Goal: Task Accomplishment & Management: Use online tool/utility

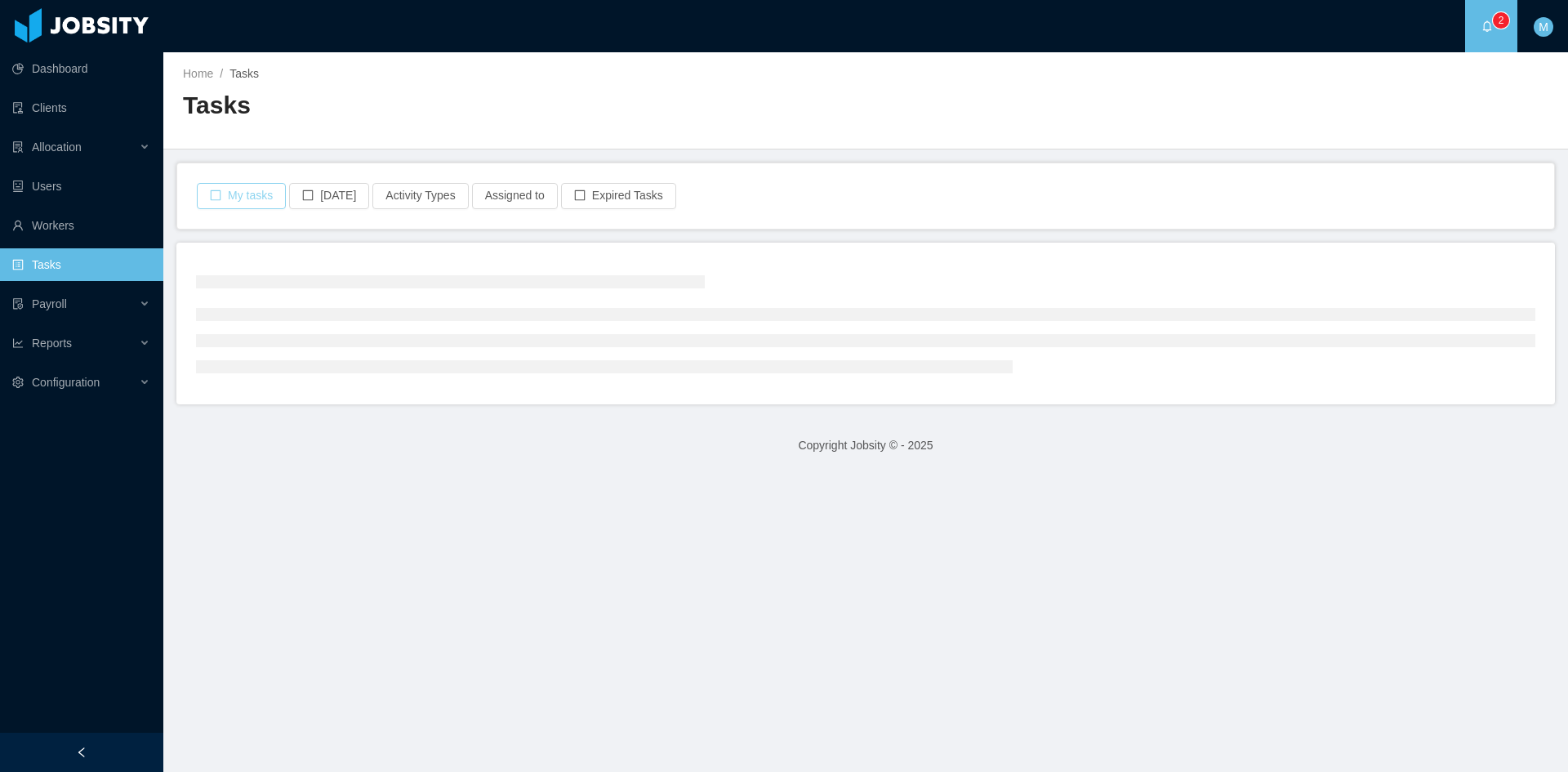
click at [256, 195] on button "My tasks" at bounding box center [241, 196] width 89 height 26
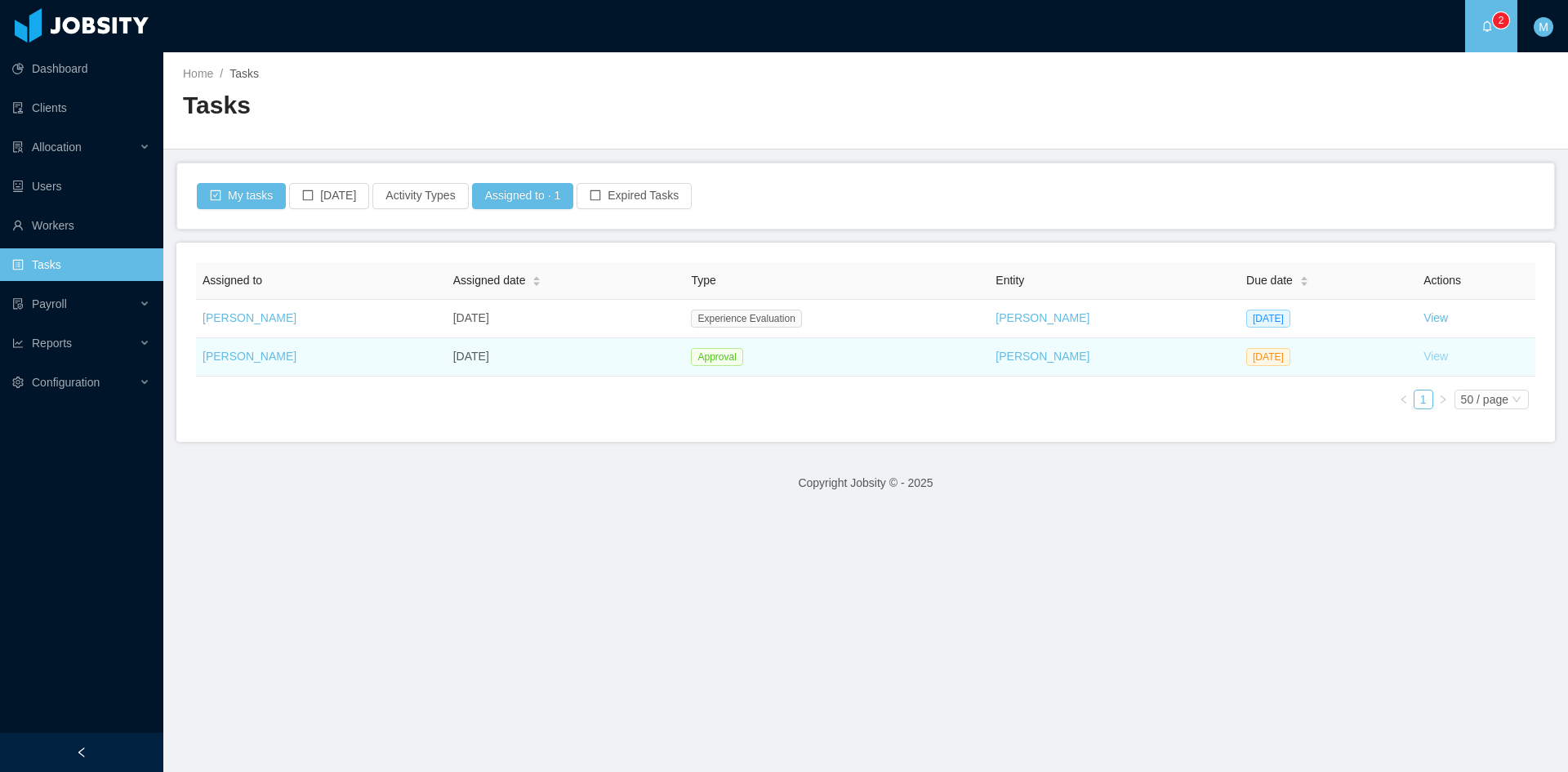
click at [1423, 360] on link "View" at bounding box center [1435, 355] width 24 height 13
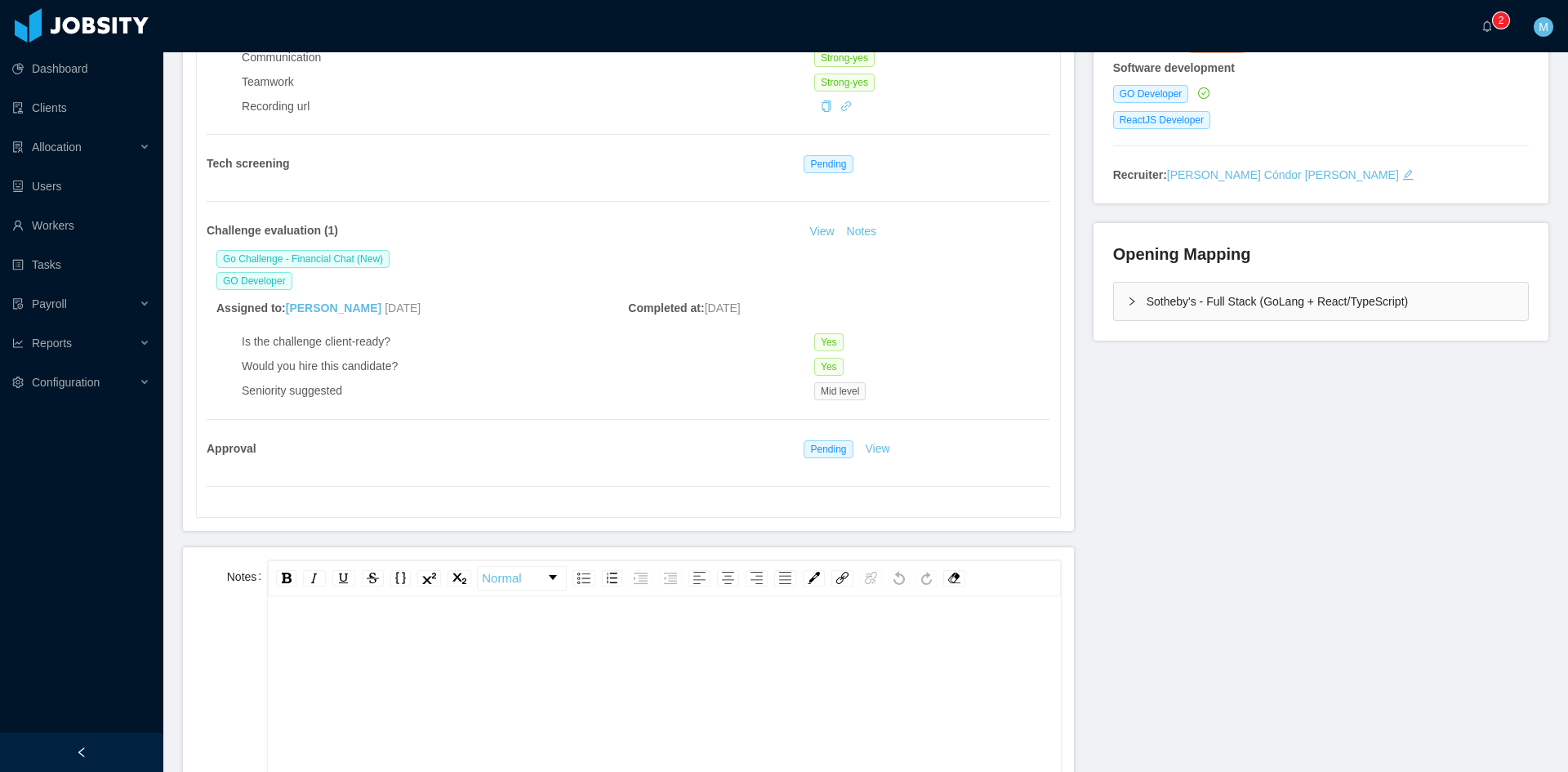
scroll to position [136, 0]
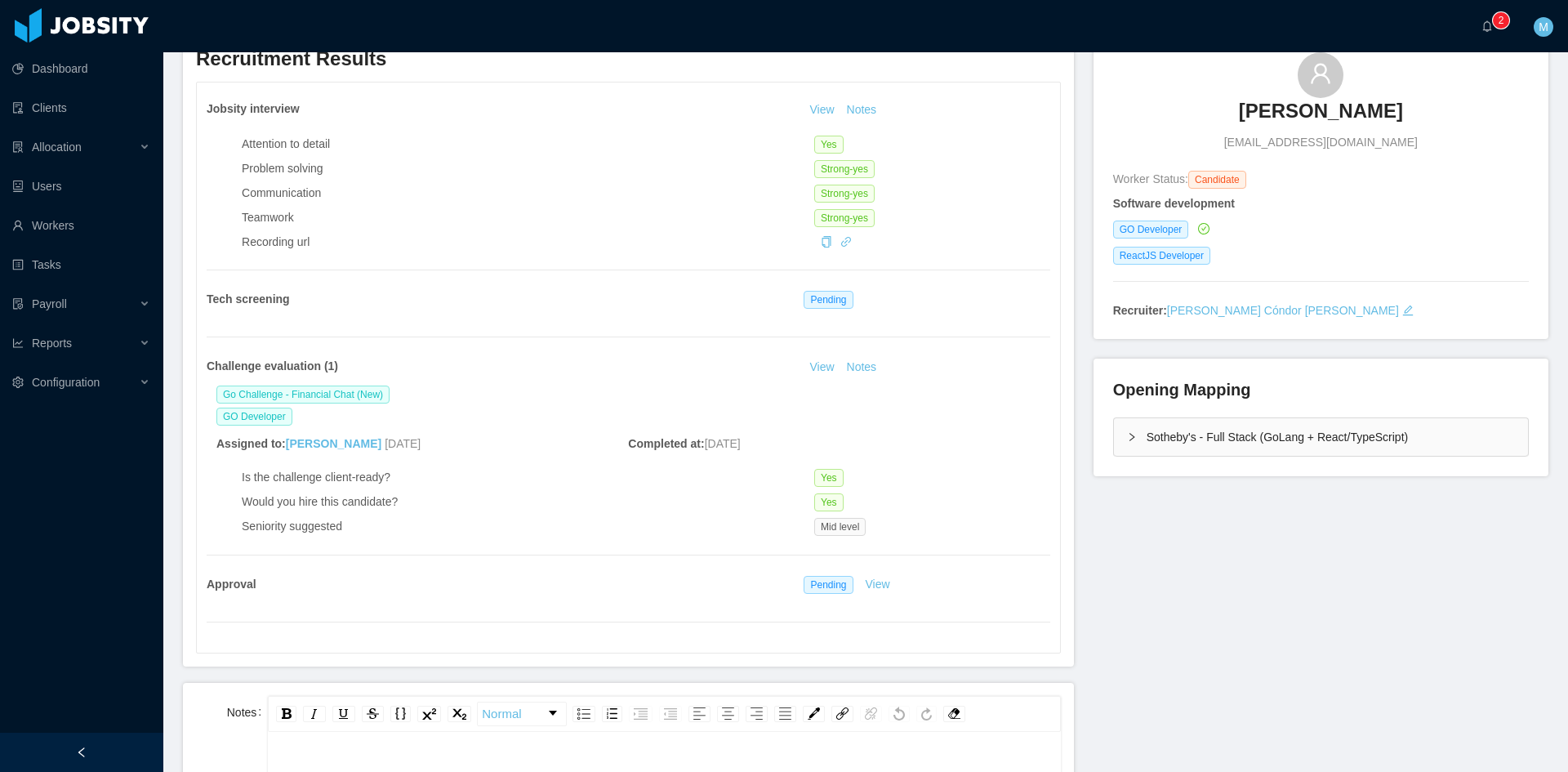
click at [1127, 435] on icon "icon: right" at bounding box center [1132, 437] width 10 height 10
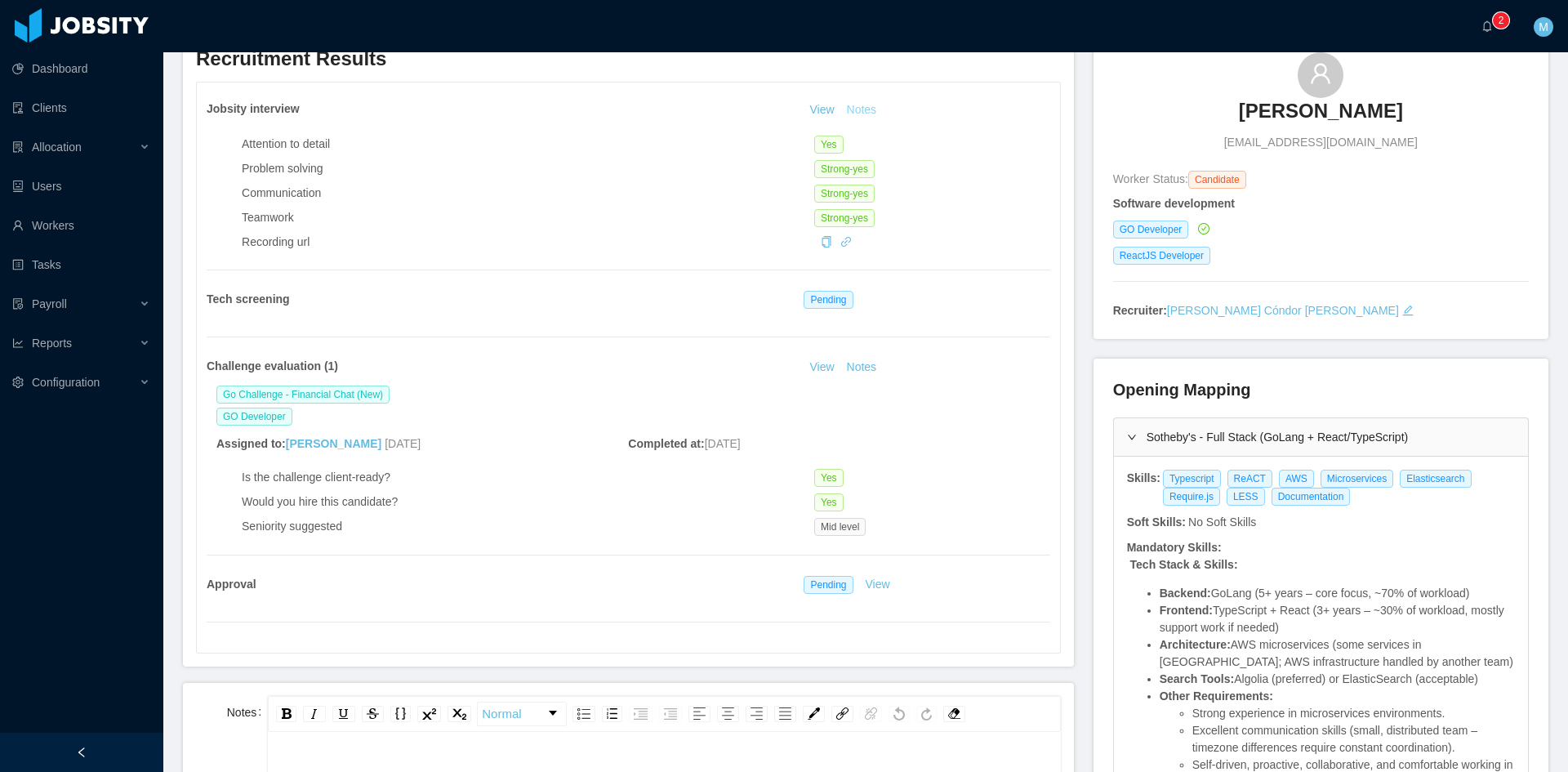
click at [847, 109] on button "Notes" at bounding box center [861, 110] width 43 height 20
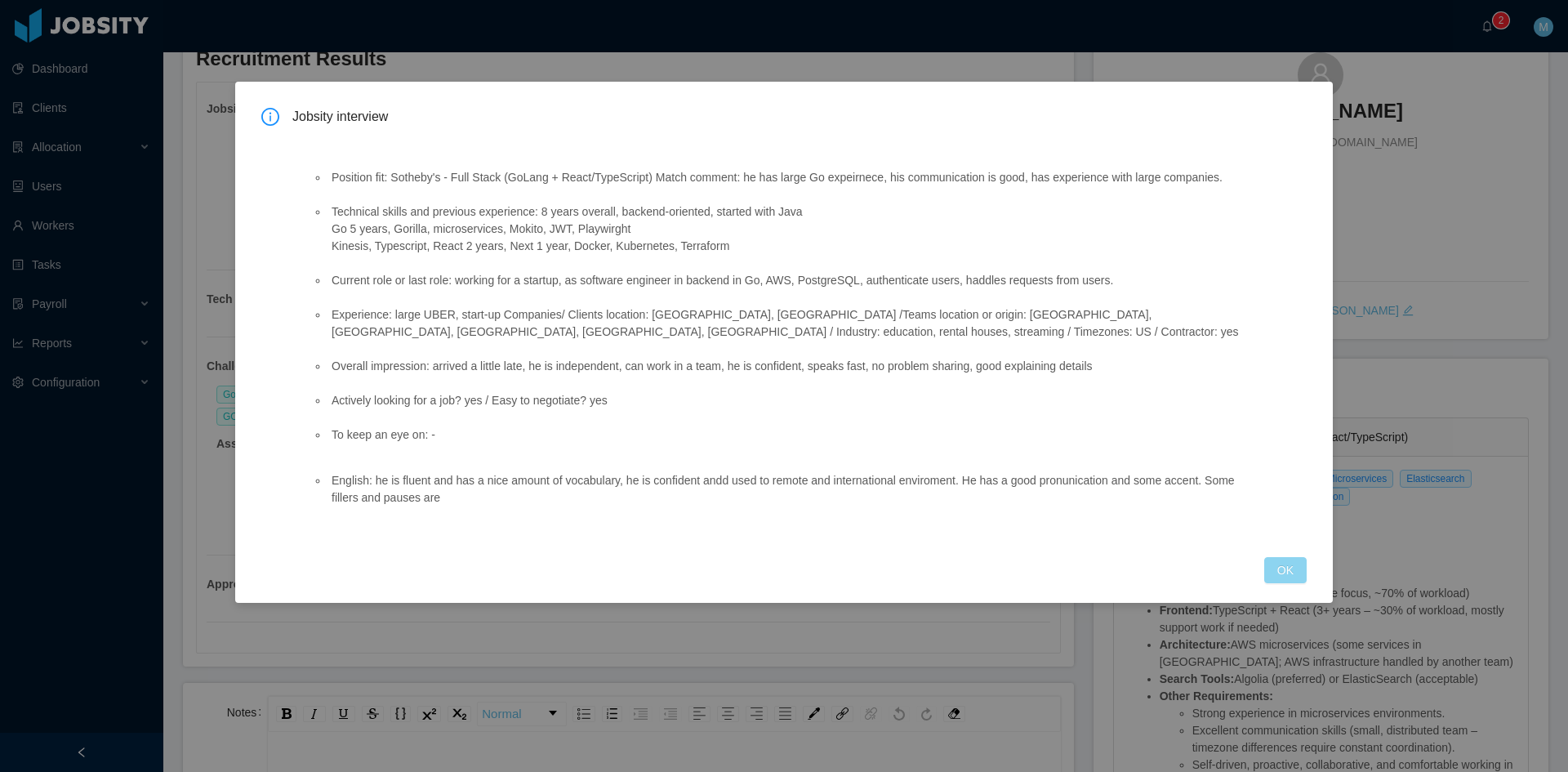
click at [1273, 567] on button "OK" at bounding box center [1285, 570] width 42 height 26
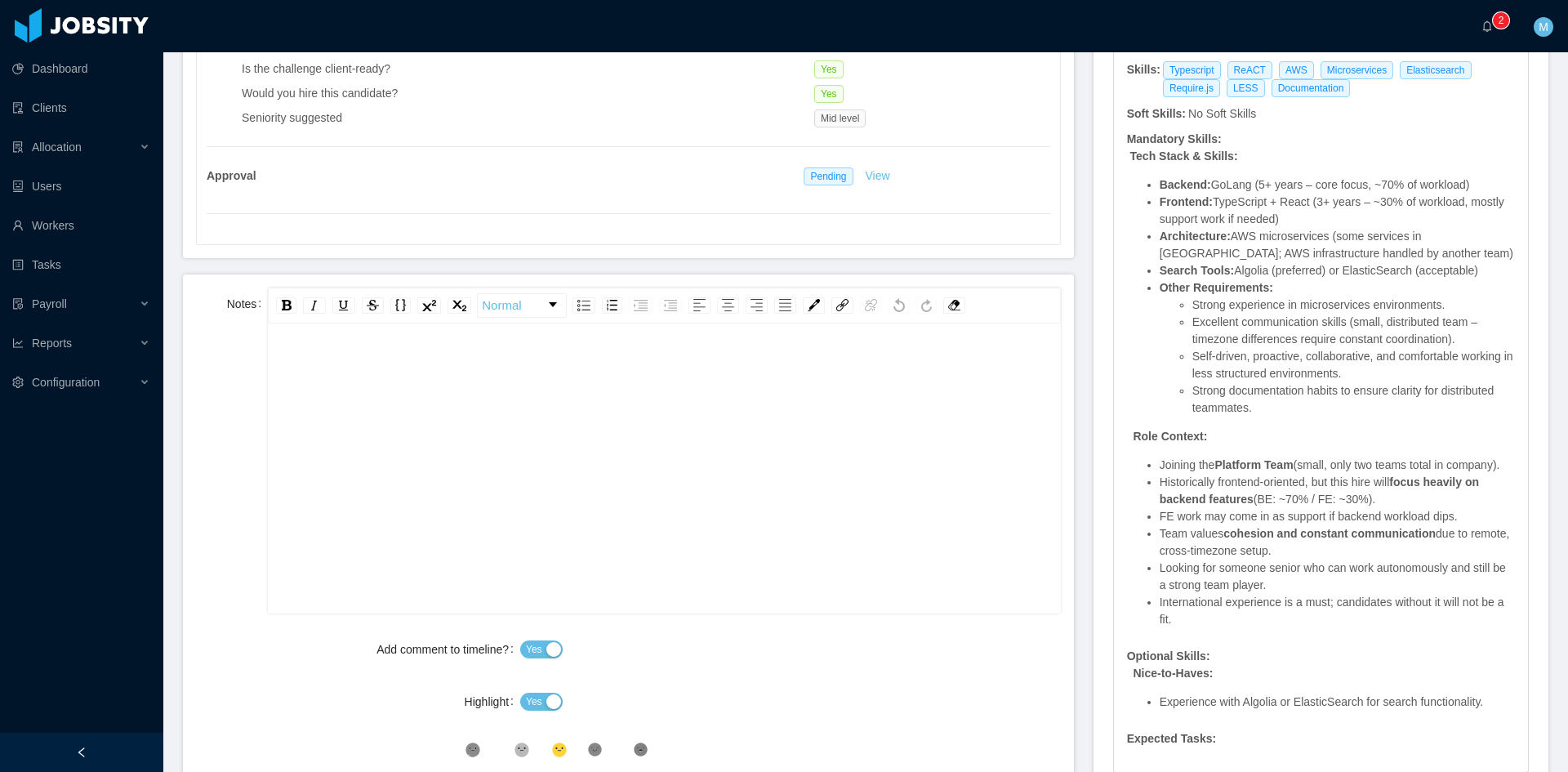
scroll to position [680, 0]
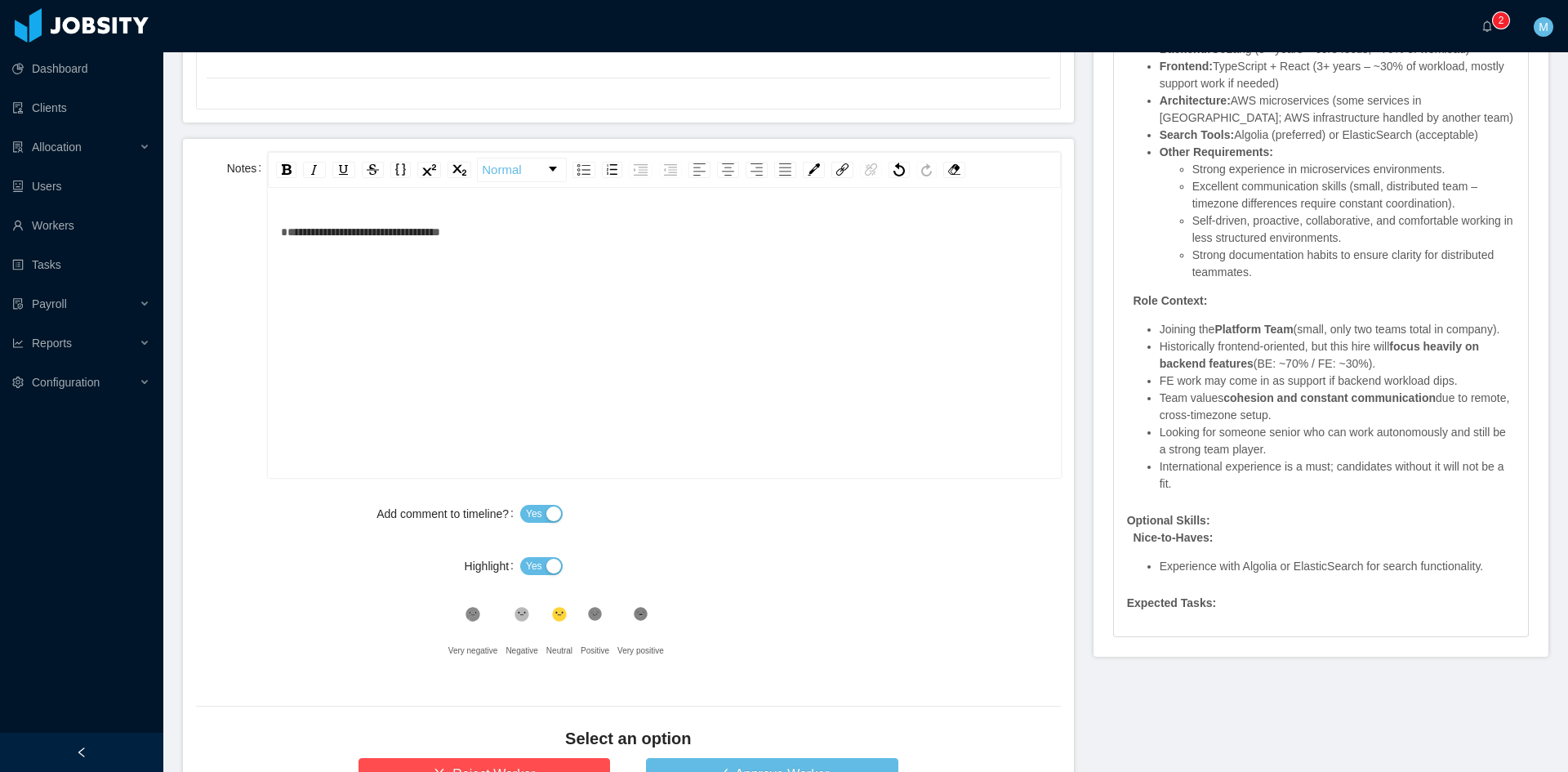
click at [544, 557] on button "Yes" at bounding box center [541, 566] width 42 height 18
click at [587, 606] on icon ".st1{fill:#232323}" at bounding box center [595, 614] width 16 height 16
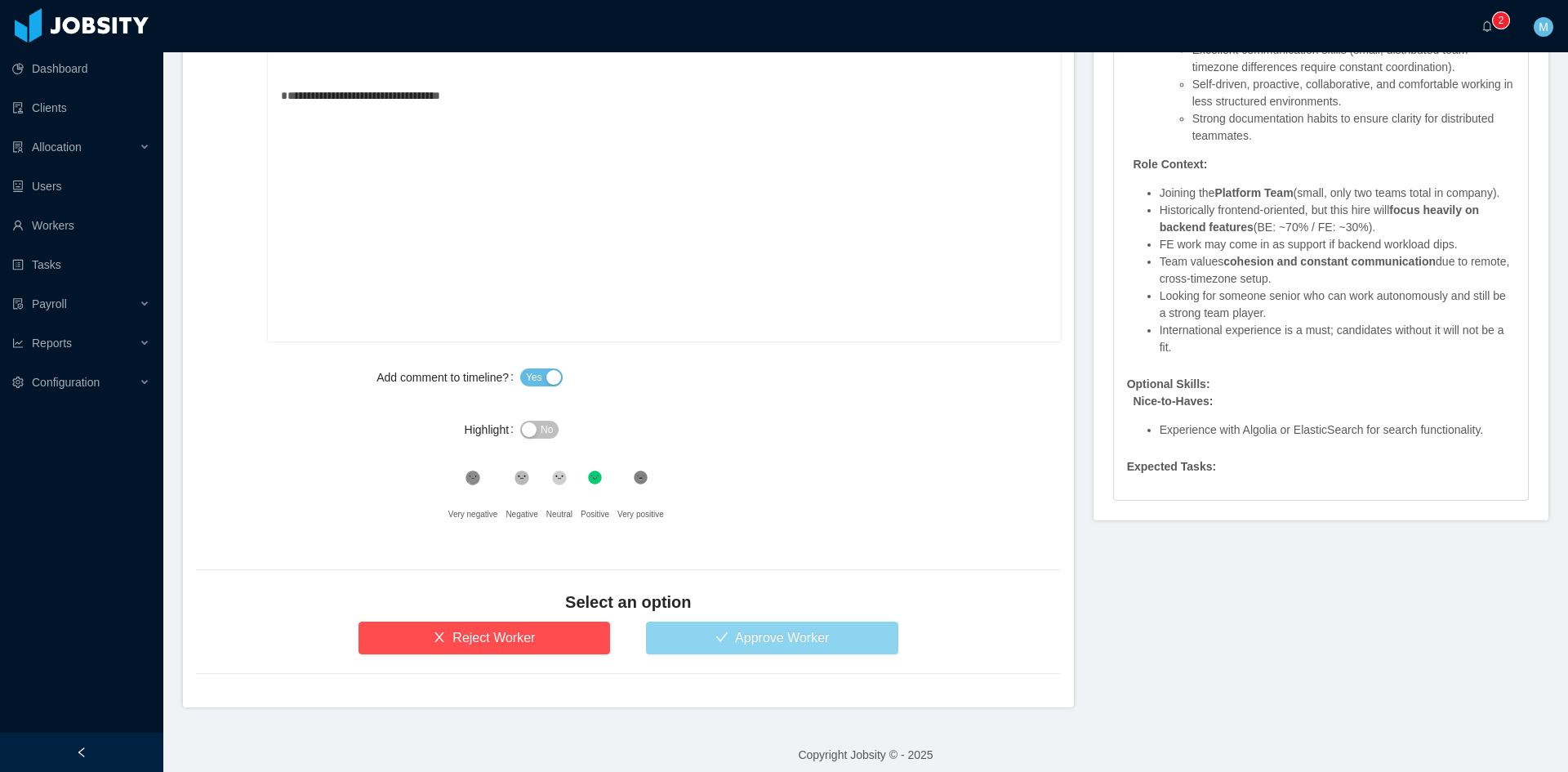
click at [727, 632] on button "Approve Worker" at bounding box center [772, 637] width 252 height 33
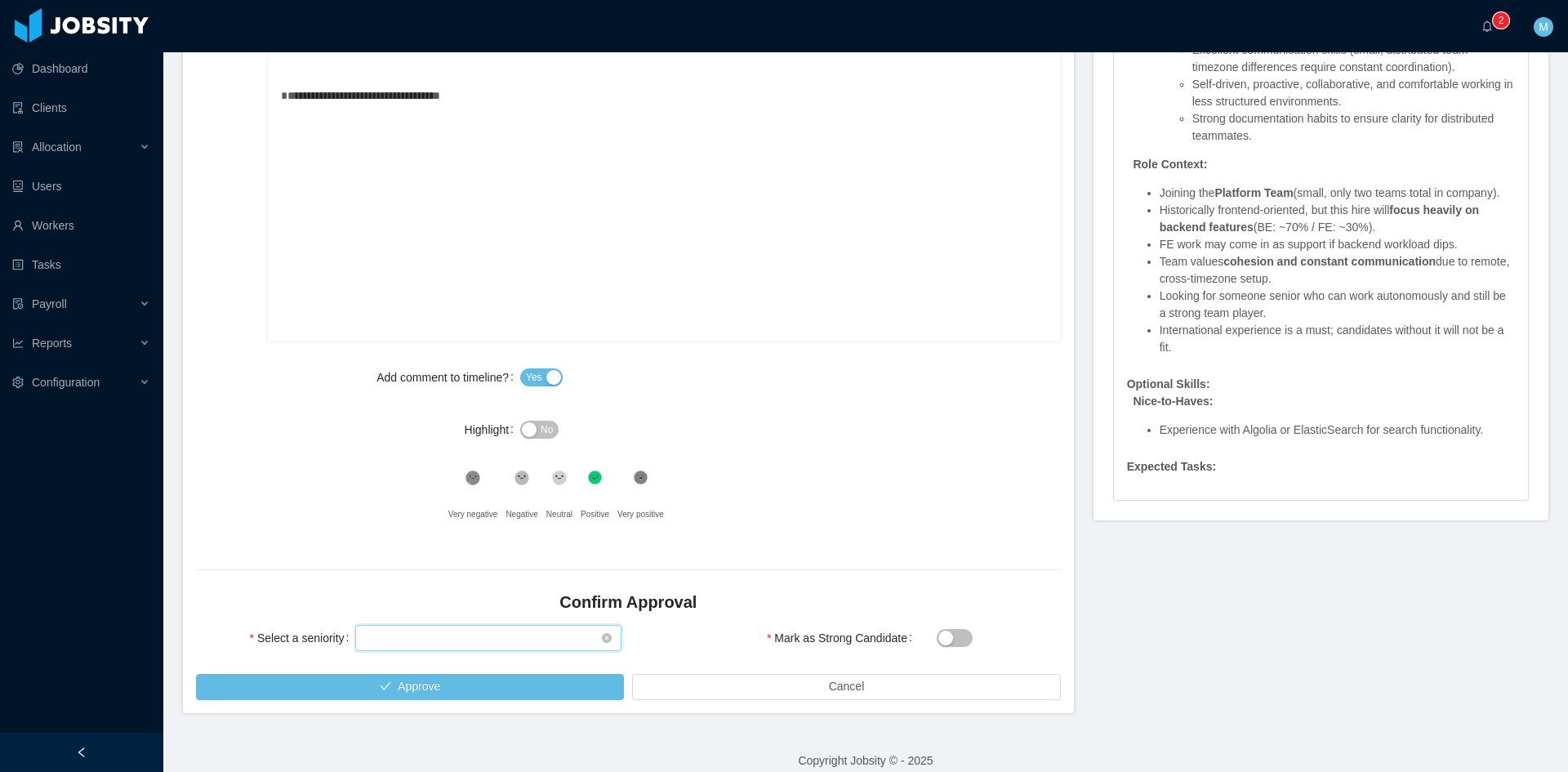
click at [392, 637] on div "Select seniority" at bounding box center [483, 637] width 236 height 24
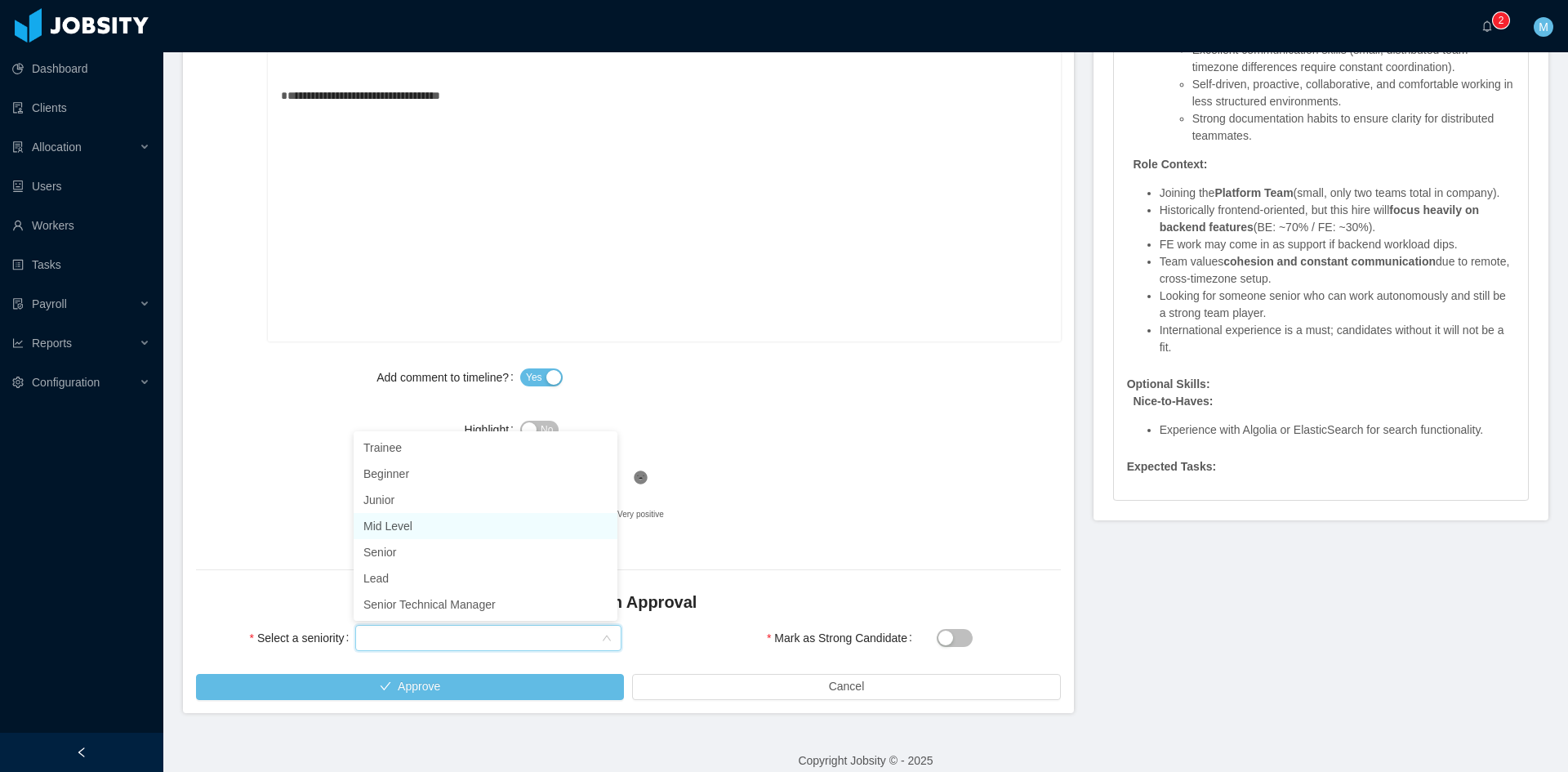
click at [407, 531] on li "Mid Level" at bounding box center [486, 526] width 264 height 26
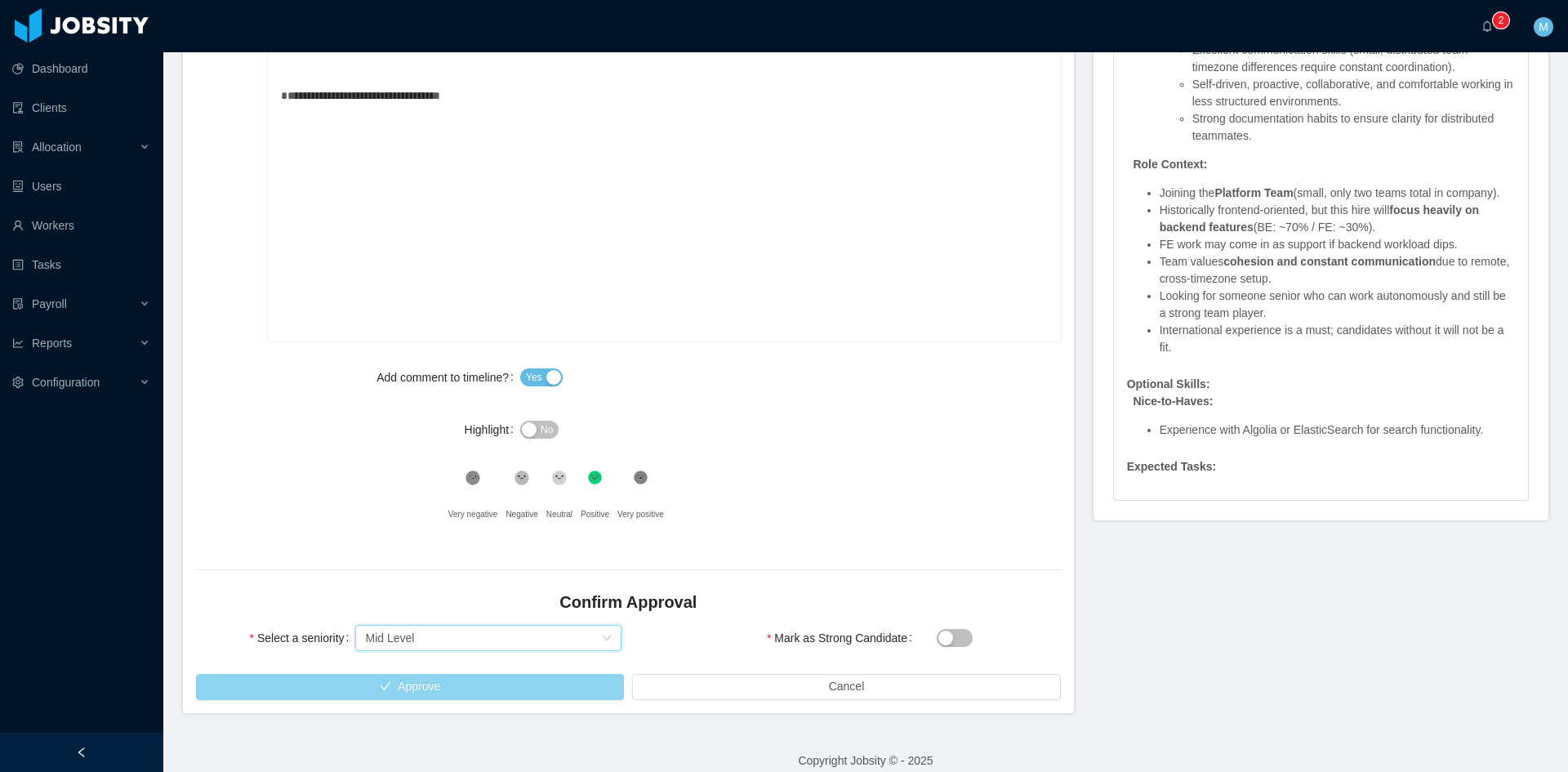
click at [461, 674] on button "Approve" at bounding box center [410, 687] width 428 height 26
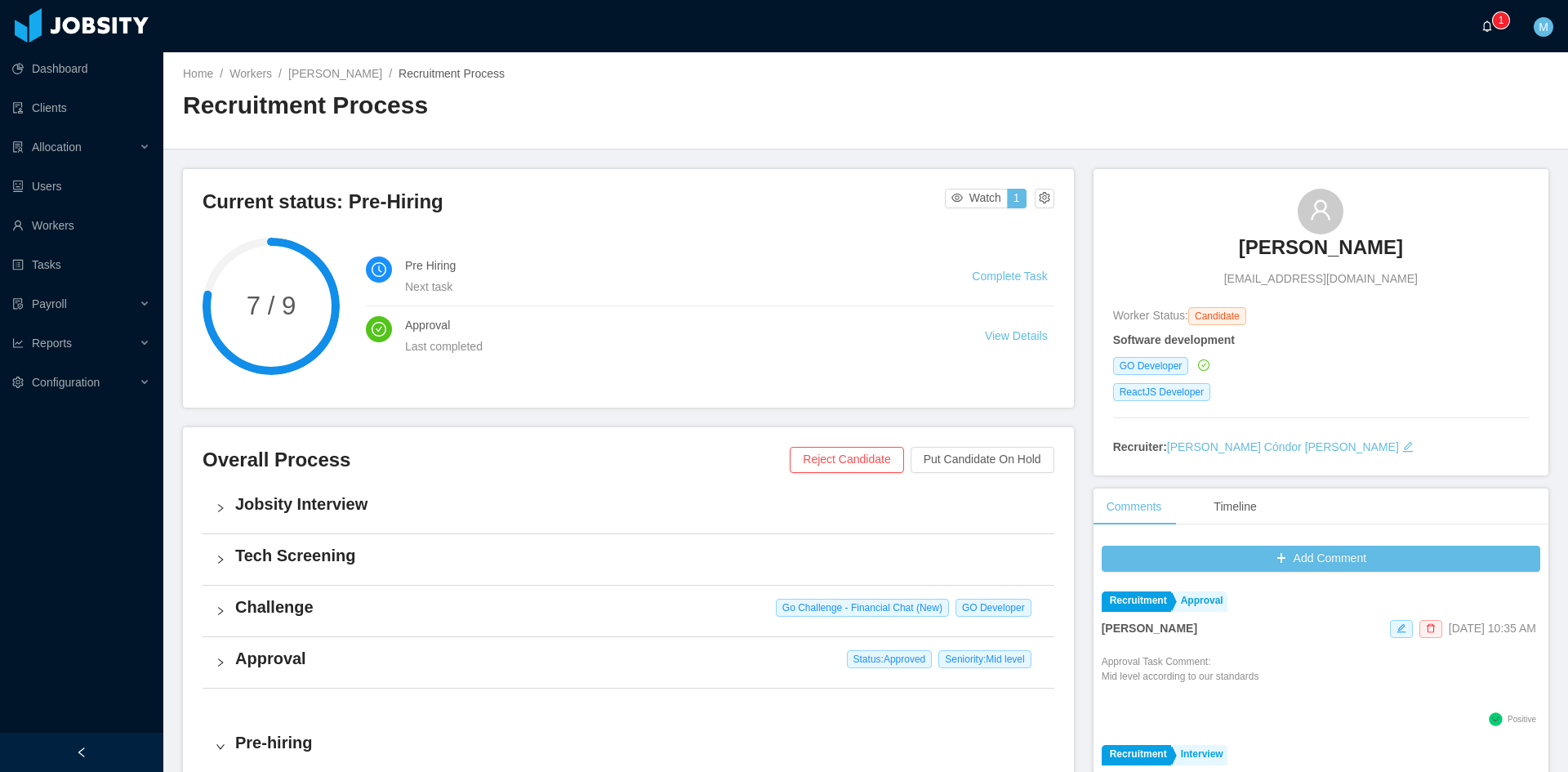
click at [1481, 32] on a=83ded146-cd66-4514-80a8-9a7b1e1b5eb6/Matias%20Marin"] "0 1 2 3 4 5 6 7 8 9 0 1 2 3 4 5 6 7 8 9 0 1 2 3 4 5 6 7 8 9" at bounding box center [1491, 26] width 20 height 52
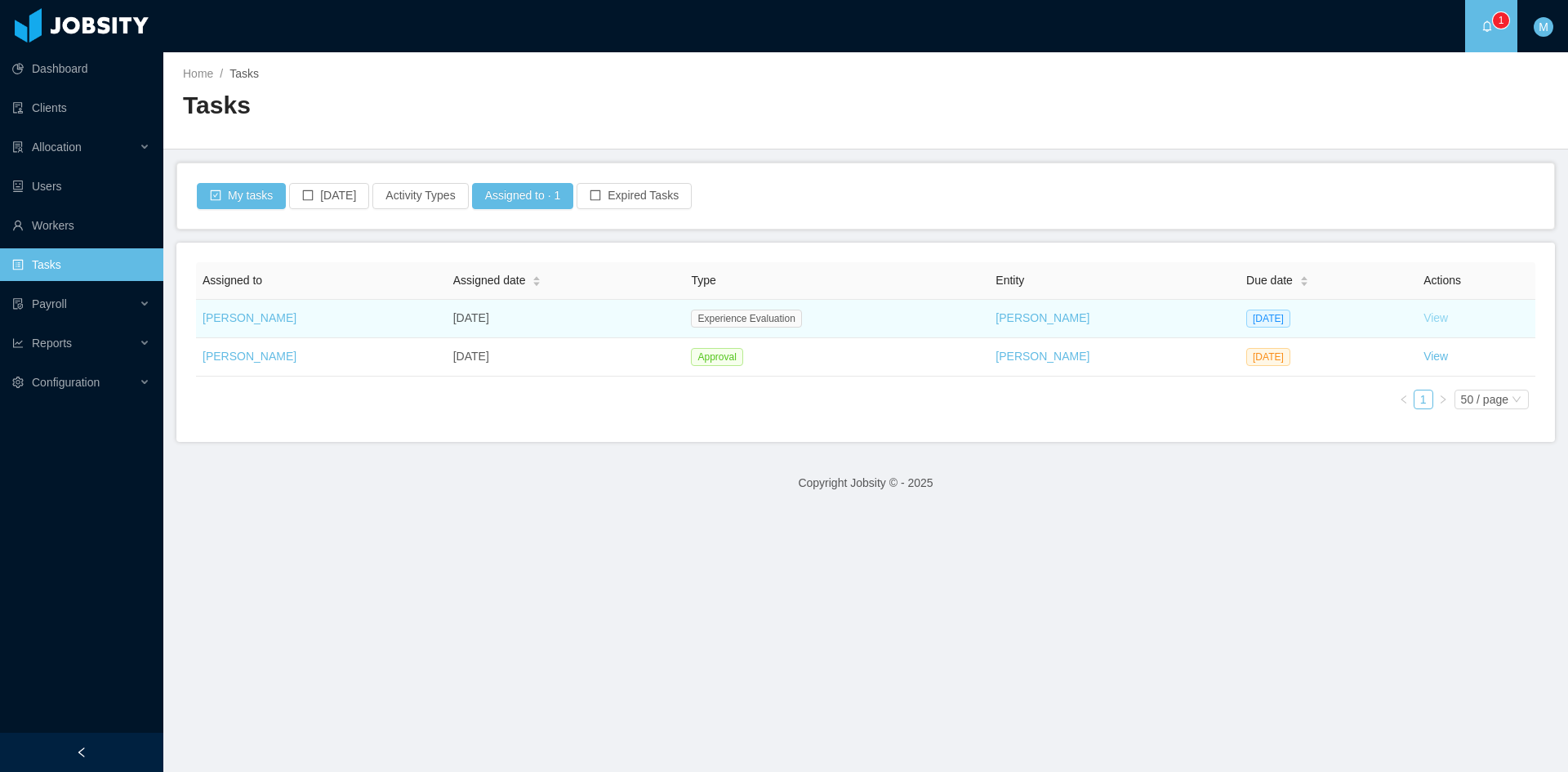
click at [1423, 318] on link "View" at bounding box center [1435, 317] width 24 height 13
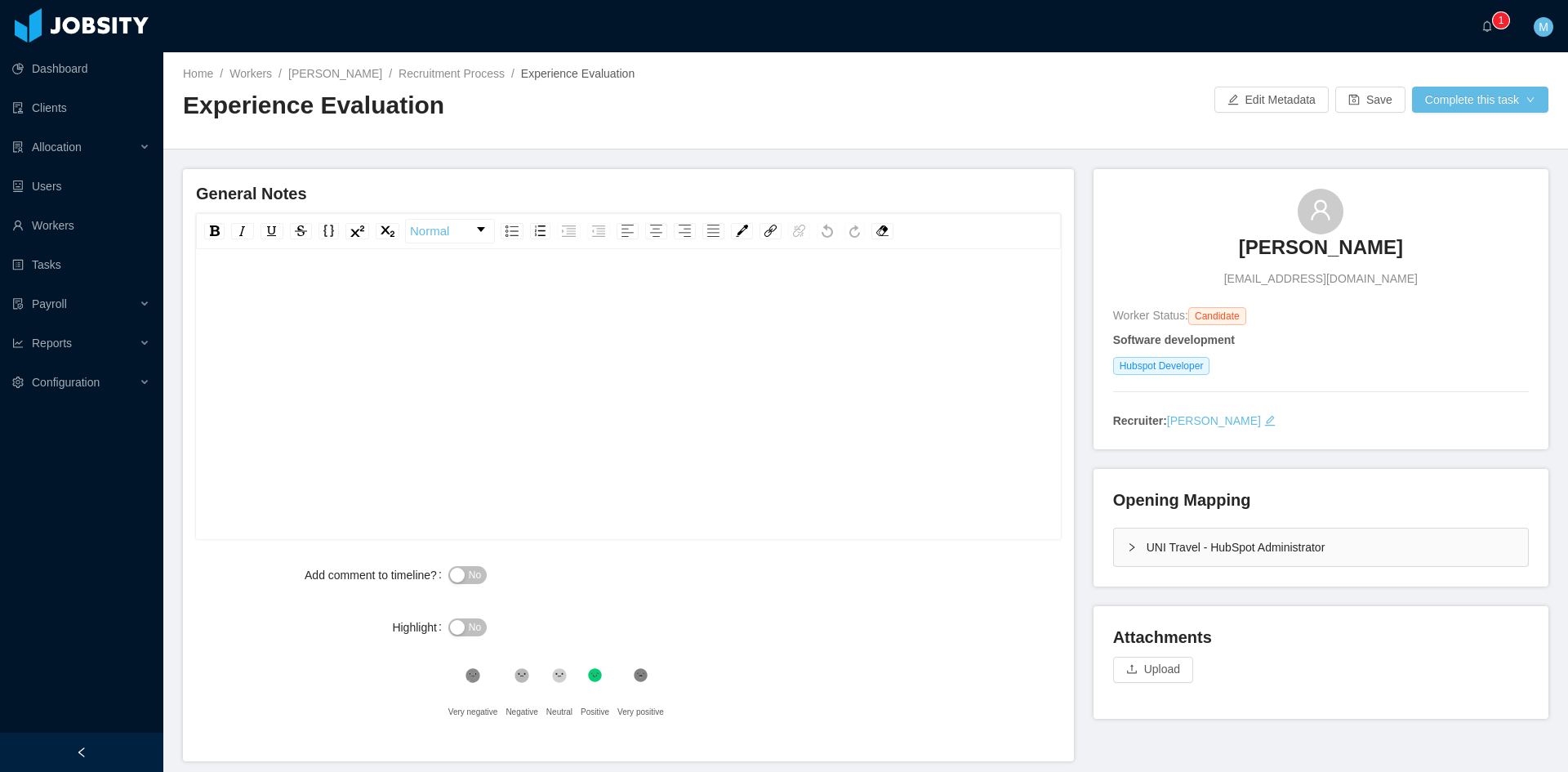
scroll to position [65, 0]
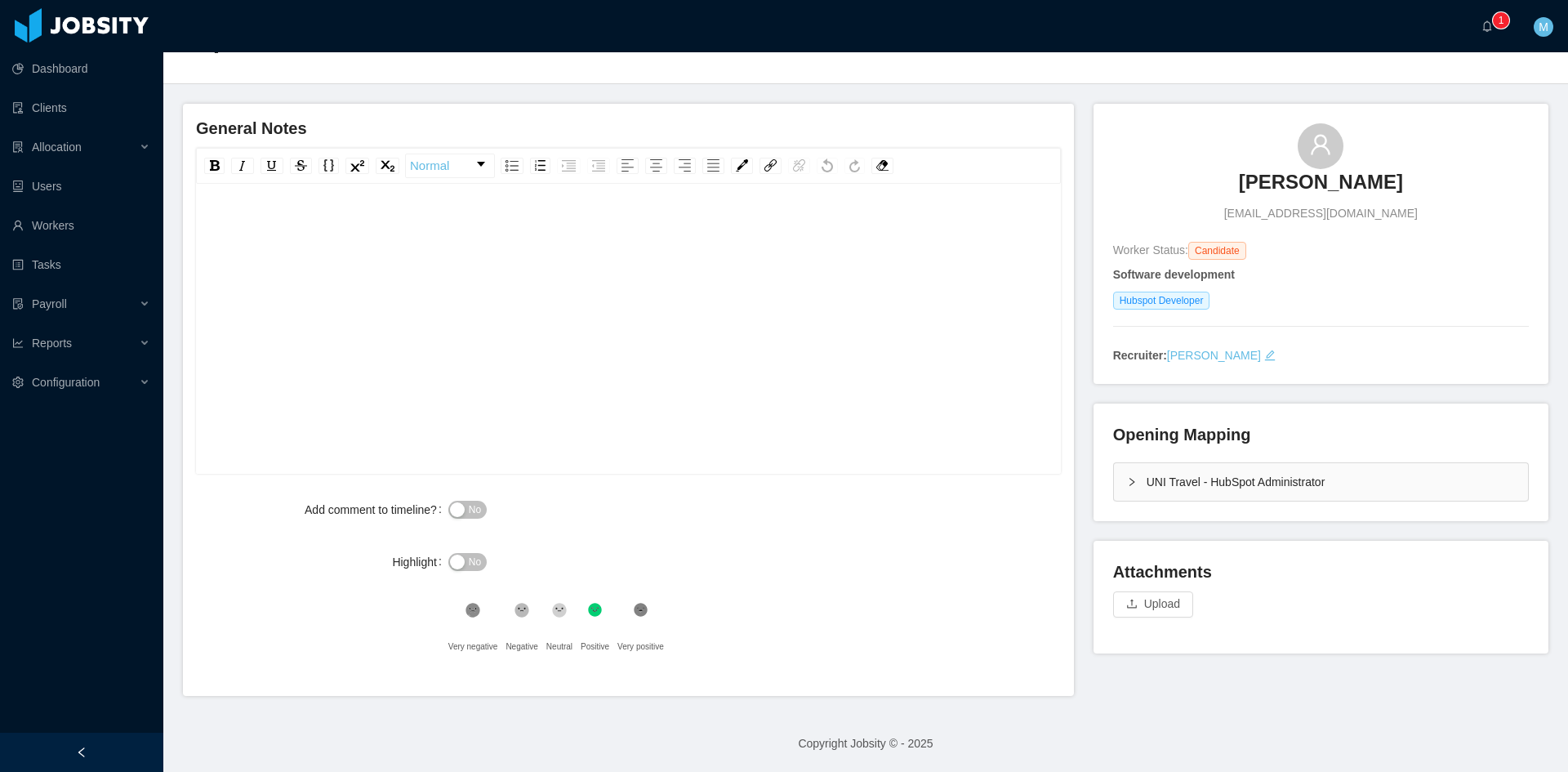
click at [459, 515] on button "No" at bounding box center [467, 509] width 38 height 18
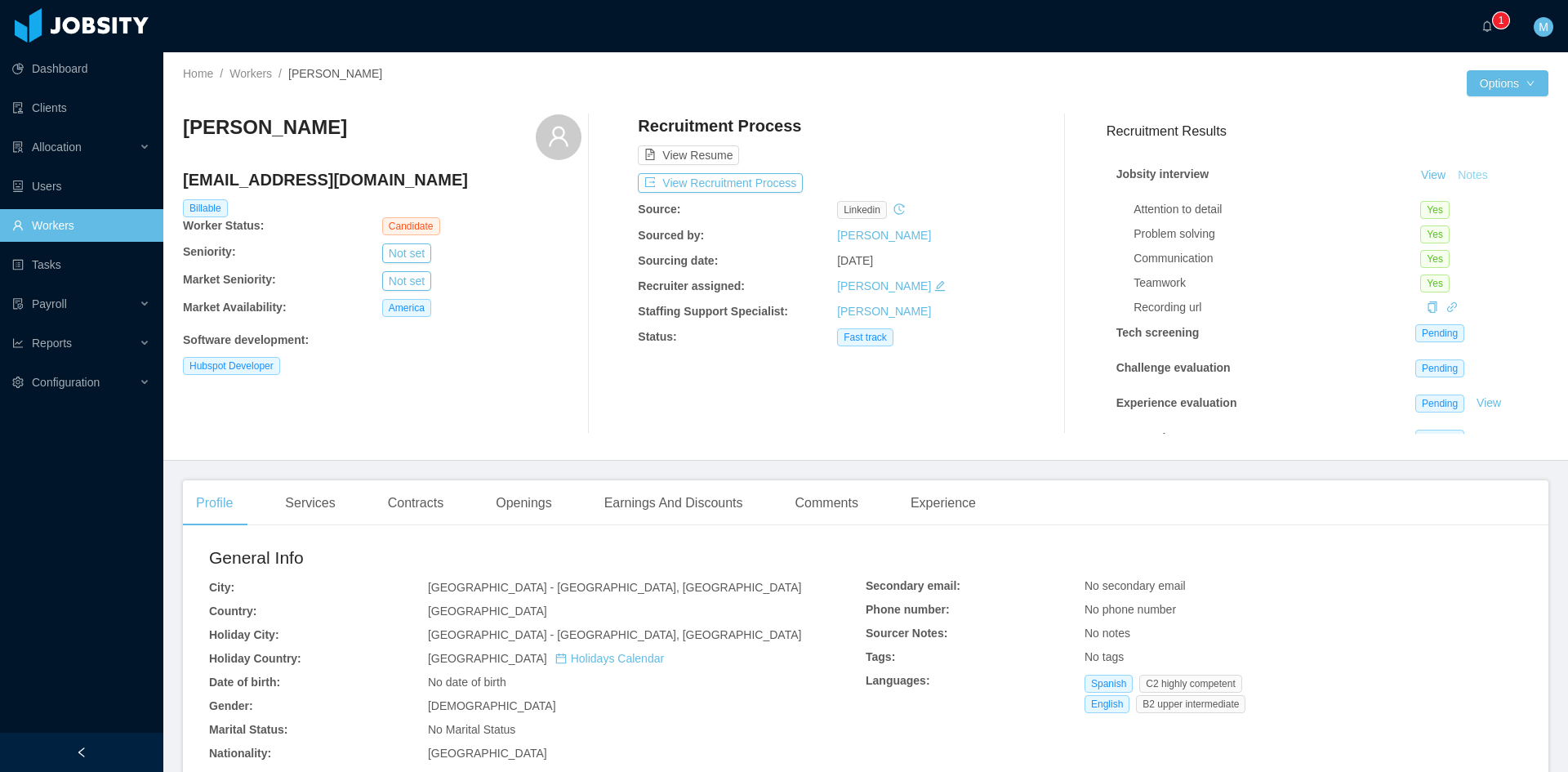
click at [1453, 171] on button "Notes" at bounding box center [1472, 176] width 43 height 20
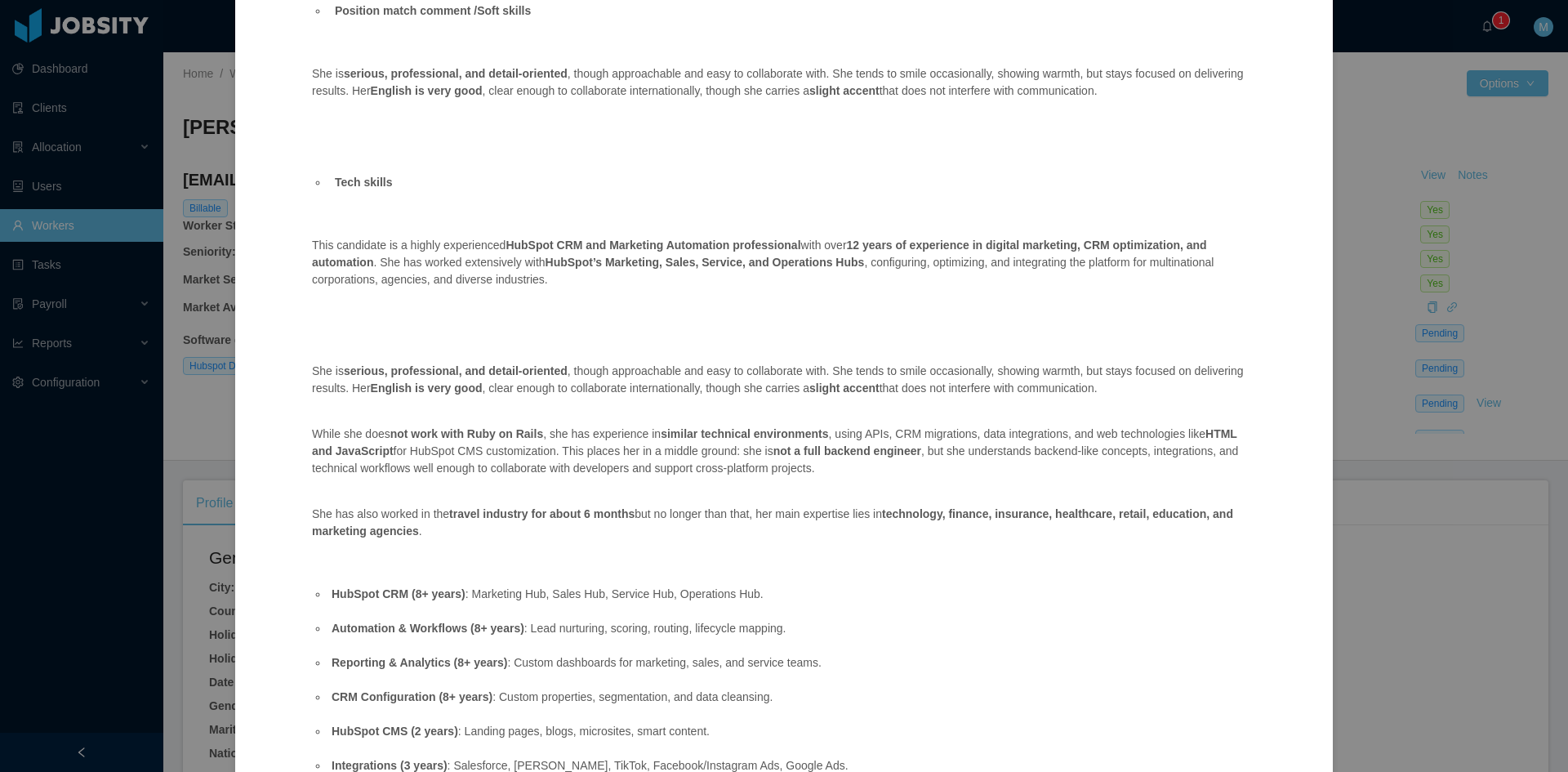
scroll to position [65, 0]
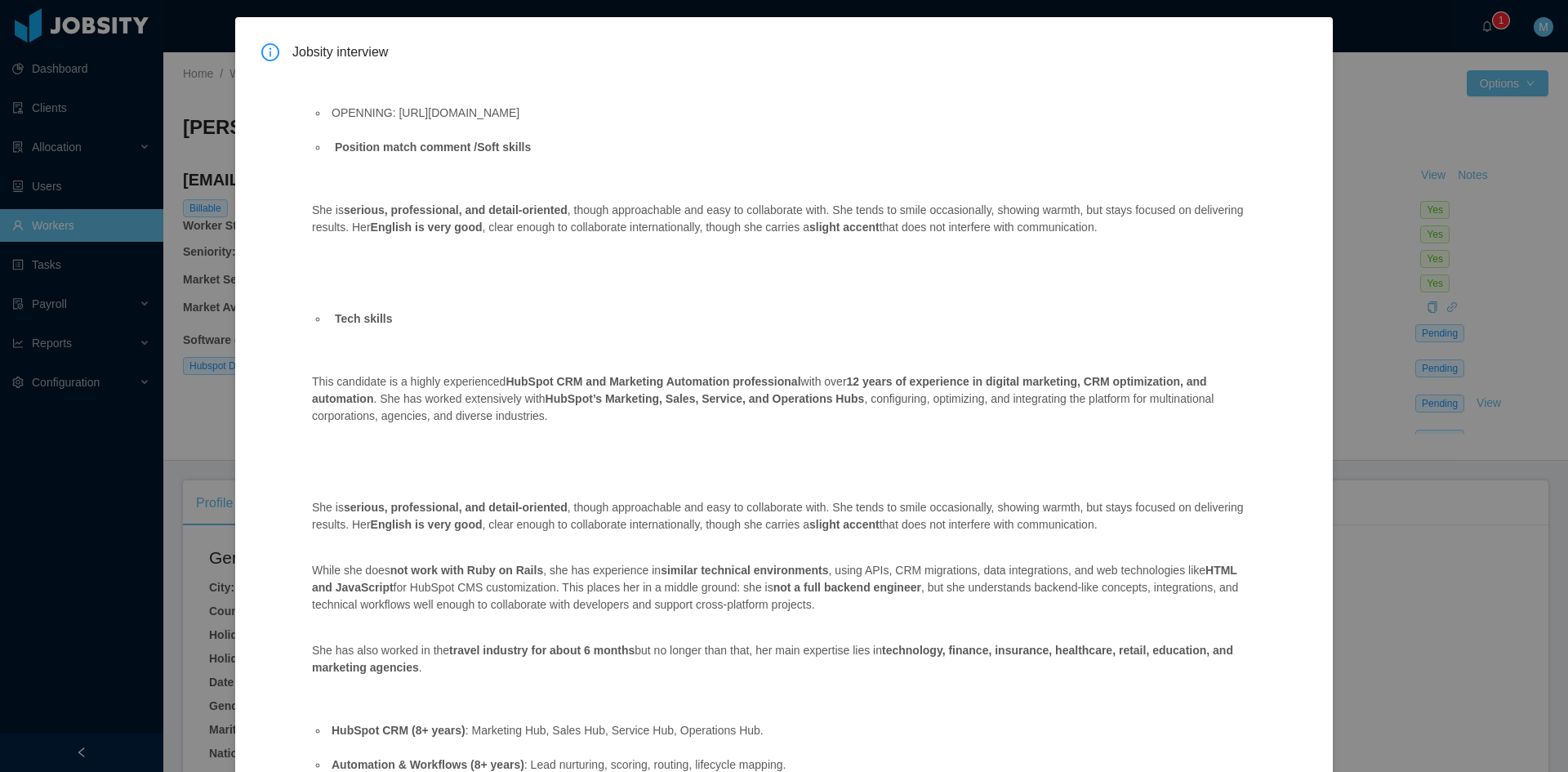
click at [1379, 603] on div "Jobsity interview OPENNING: https://www.jtalent.io/openings-flow?opening_id=27a…" at bounding box center [784, 386] width 1568 height 772
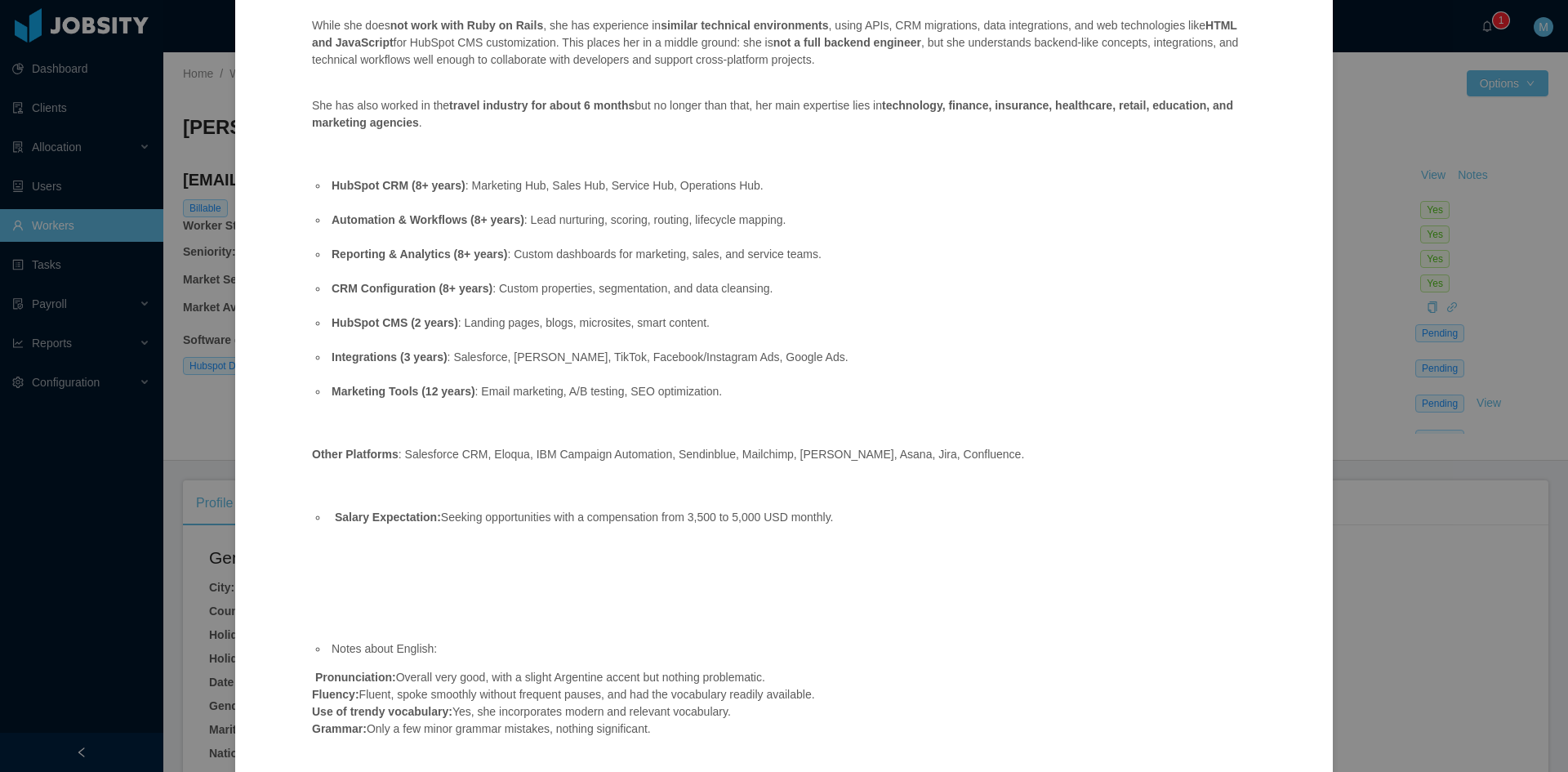
scroll to position [691, 0]
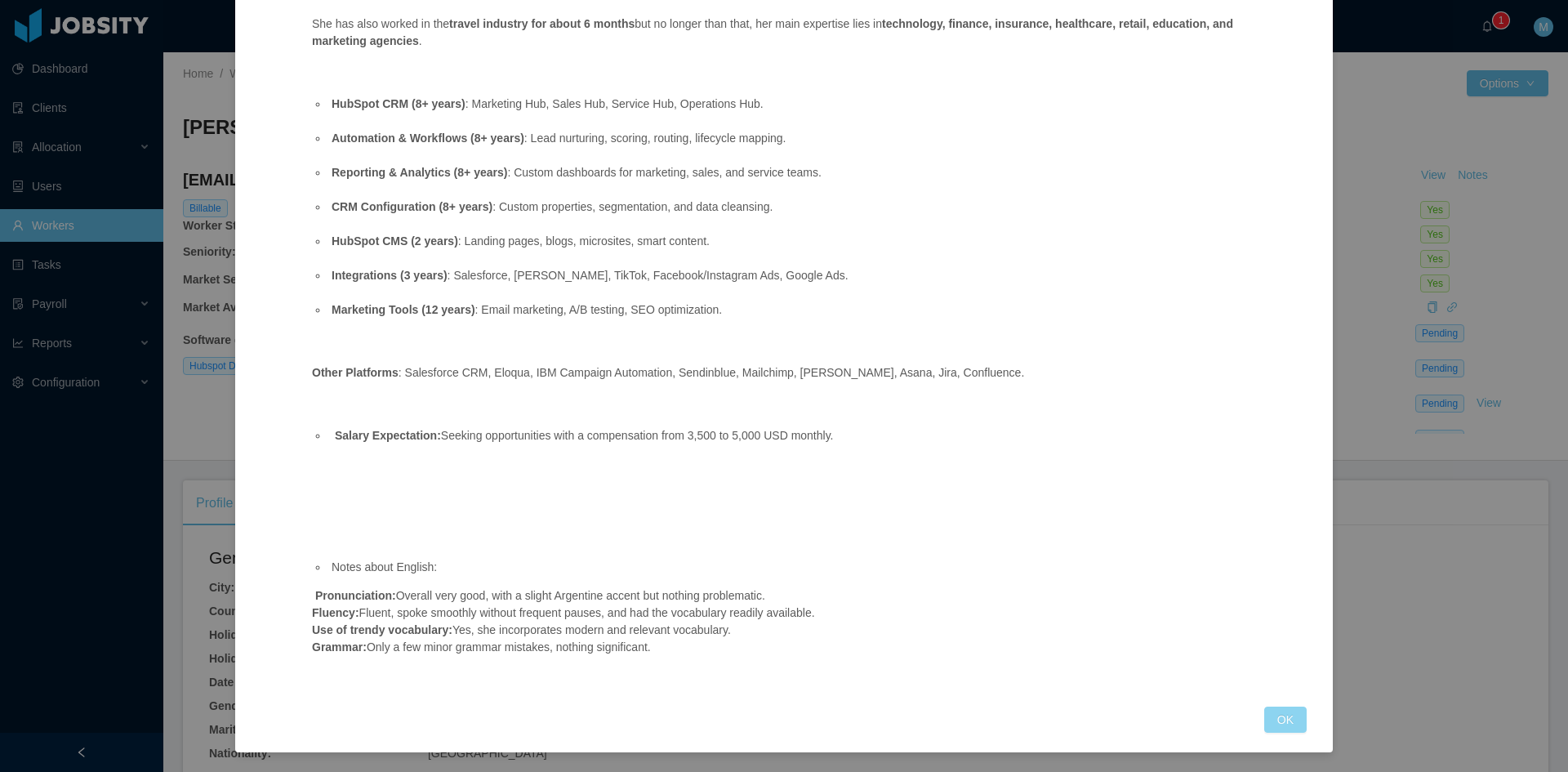
click at [1269, 716] on button "OK" at bounding box center [1285, 719] width 42 height 26
